Goal: Task Accomplishment & Management: Manage account settings

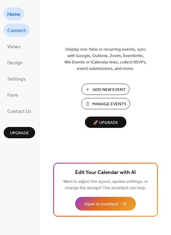
click at [8, 31] on span "Connect" at bounding box center [16, 30] width 19 height 9
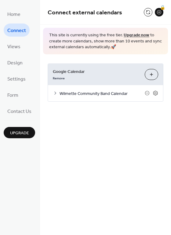
click at [55, 94] on icon at bounding box center [55, 93] width 5 height 5
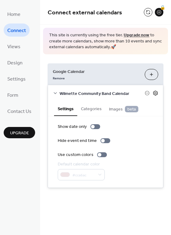
click at [156, 94] on icon at bounding box center [156, 94] width 6 height 6
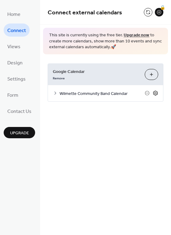
click at [155, 94] on icon at bounding box center [156, 93] width 2 height 2
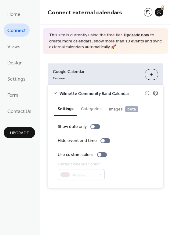
click at [77, 94] on span "Wilmette Community Band Calendar" at bounding box center [102, 94] width 85 height 6
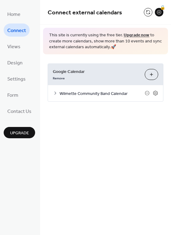
click at [77, 94] on span "Wilmette Community Band Calendar" at bounding box center [102, 94] width 85 height 6
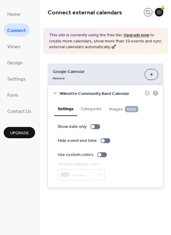
click at [89, 106] on button "Categories" at bounding box center [91, 109] width 28 height 14
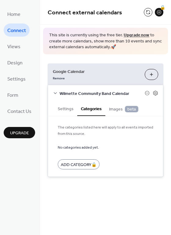
click at [111, 108] on span "Images beta" at bounding box center [123, 109] width 29 height 7
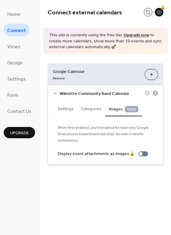
click at [95, 110] on button "Categories" at bounding box center [91, 109] width 28 height 14
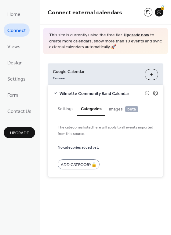
click at [71, 110] on button "Settings" at bounding box center [65, 109] width 23 height 14
